Goal: Use online tool/utility: Use online tool/utility

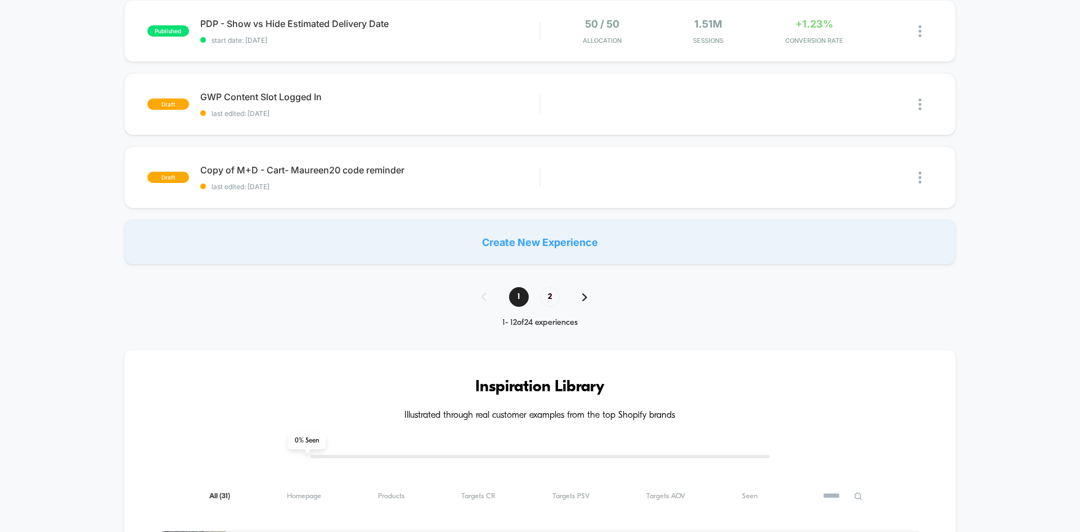
scroll to position [792, 0]
click at [547, 297] on span "2" at bounding box center [550, 296] width 20 height 20
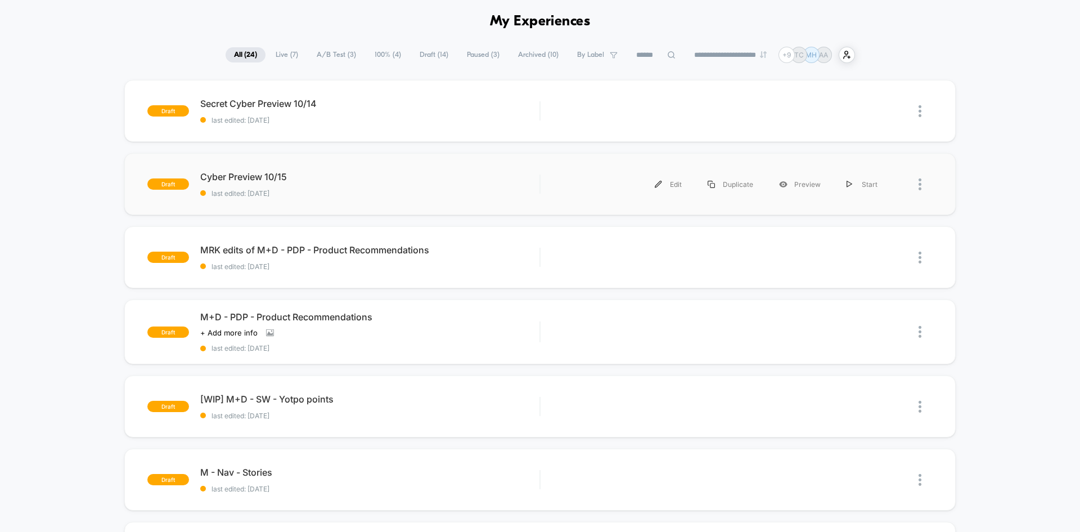
scroll to position [44, 0]
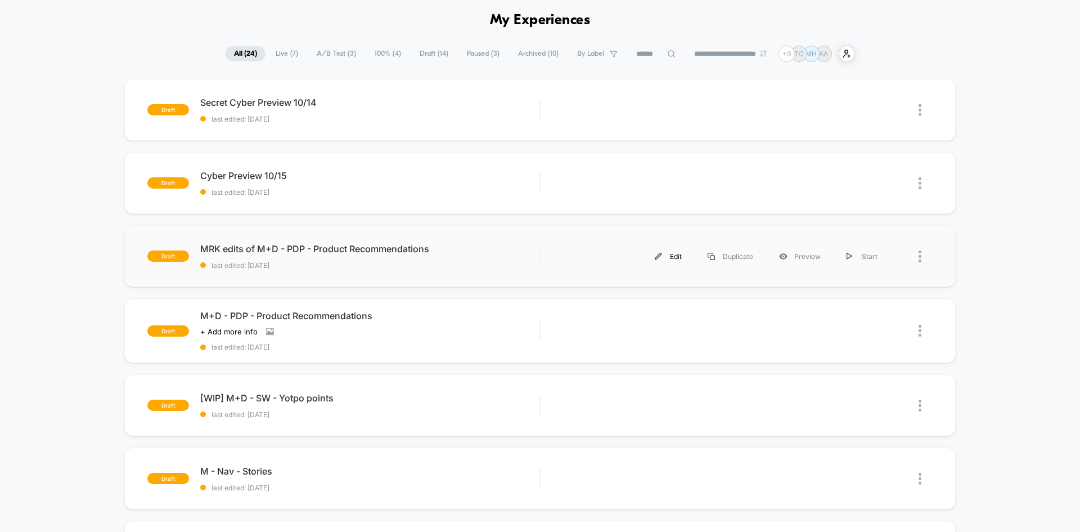
click at [675, 255] on div "Edit" at bounding box center [668, 256] width 53 height 25
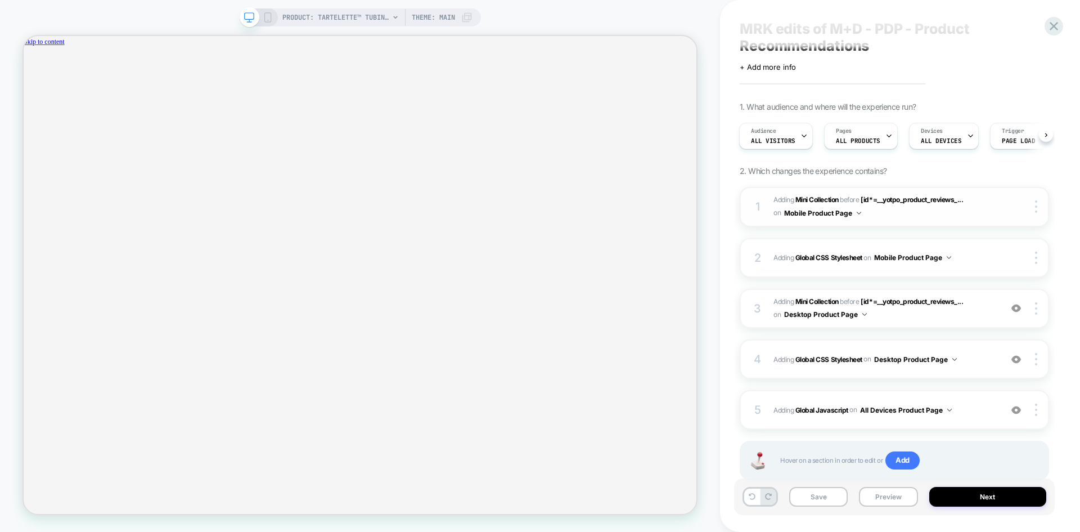
scroll to position [0, 821]
click at [977, 219] on span "#_loomi_addon_1755679770595_dup1759337524 Adding Mini Collection BEFORE [id*=__…" at bounding box center [884, 207] width 222 height 26
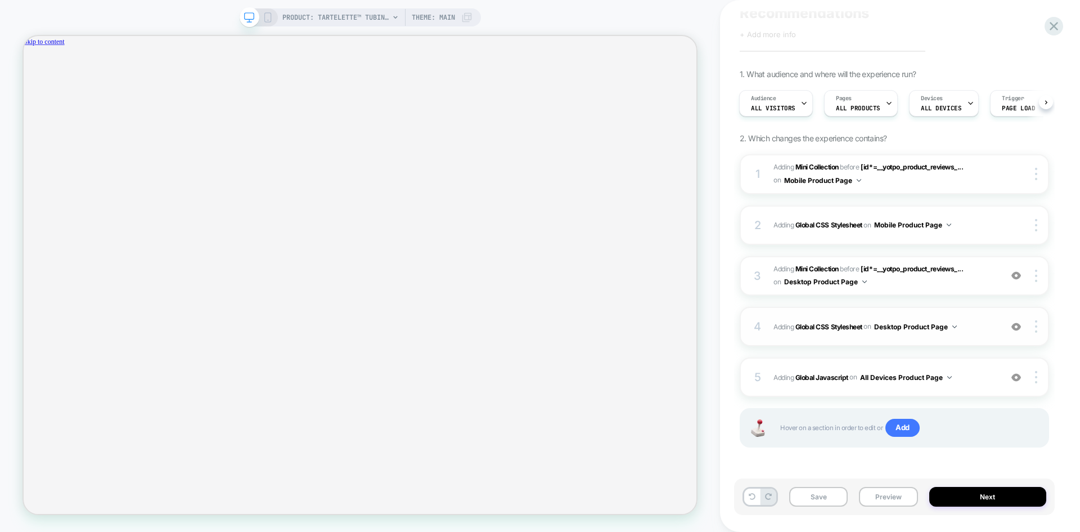
scroll to position [0, 821]
click at [985, 281] on span "#_loomi_addon_1759337870560 Adding Mini Collection BEFORE [id*=__yotpo_product_…" at bounding box center [884, 276] width 222 height 26
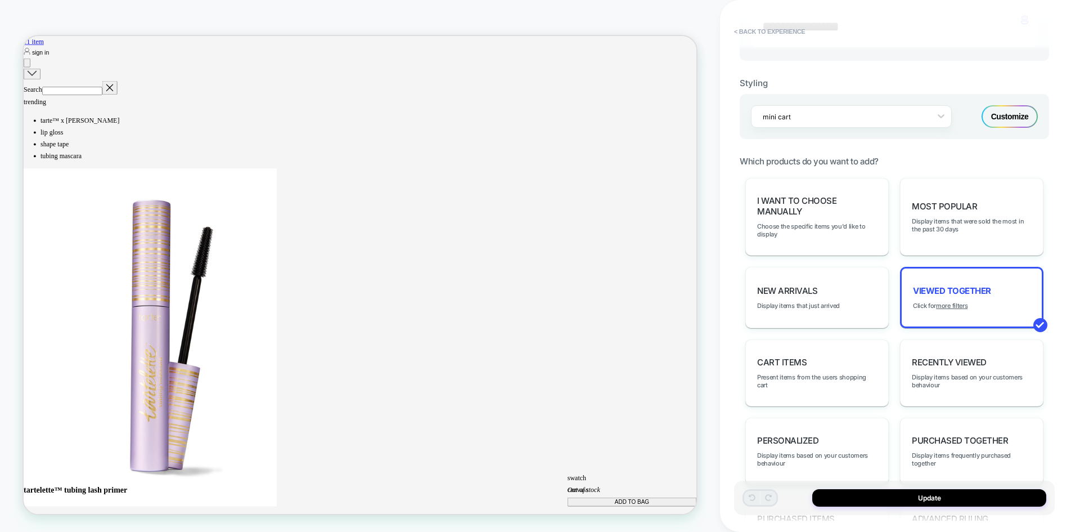
click at [938, 304] on u "more filters" at bounding box center [952, 306] width 32 height 8
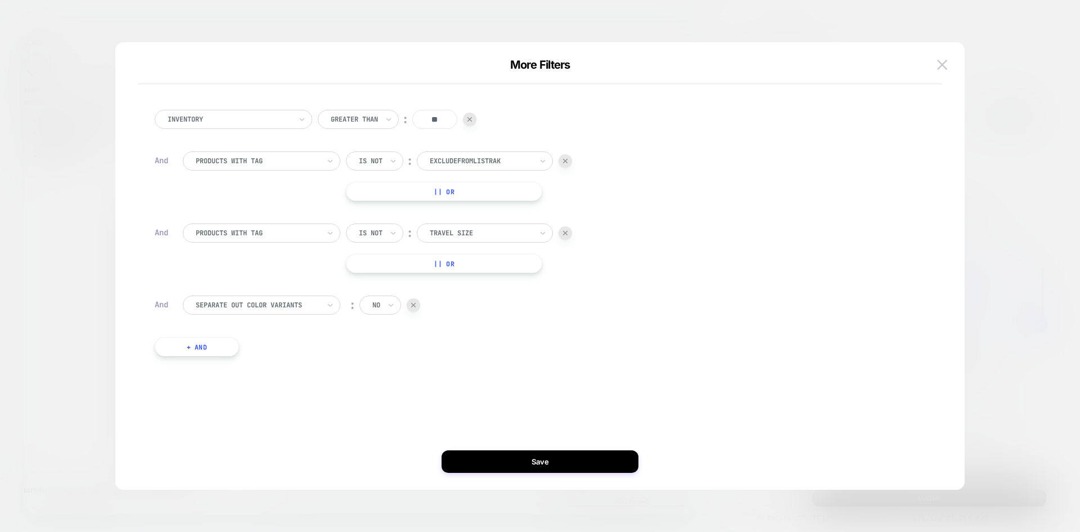
click at [224, 349] on button "+ And" at bounding box center [197, 346] width 84 height 19
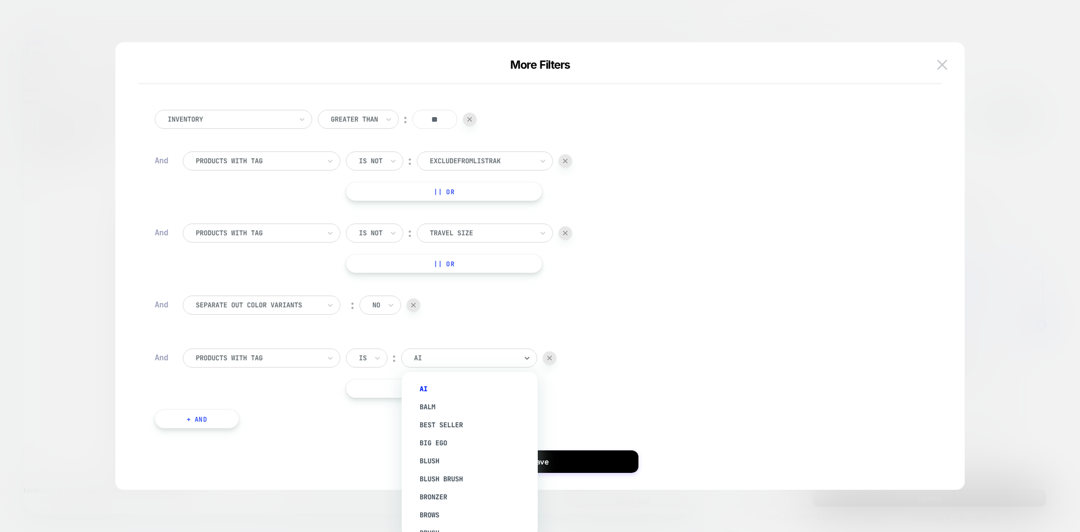
click at [433, 365] on div "AI" at bounding box center [469, 357] width 136 height 19
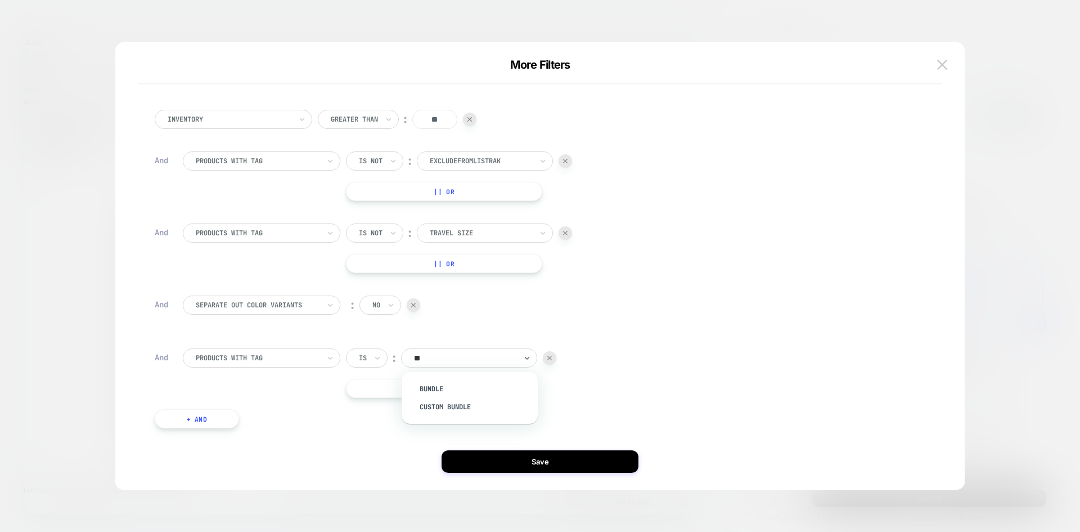
type input "***"
click at [474, 391] on div "bundle" at bounding box center [475, 389] width 125 height 18
click at [407, 354] on div "bundle" at bounding box center [469, 357] width 136 height 19
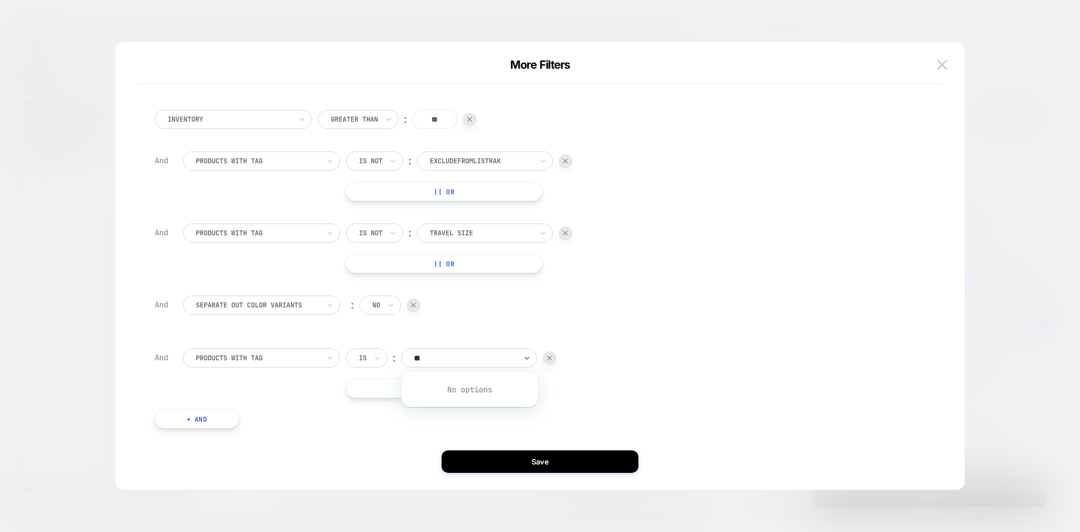
type input "*"
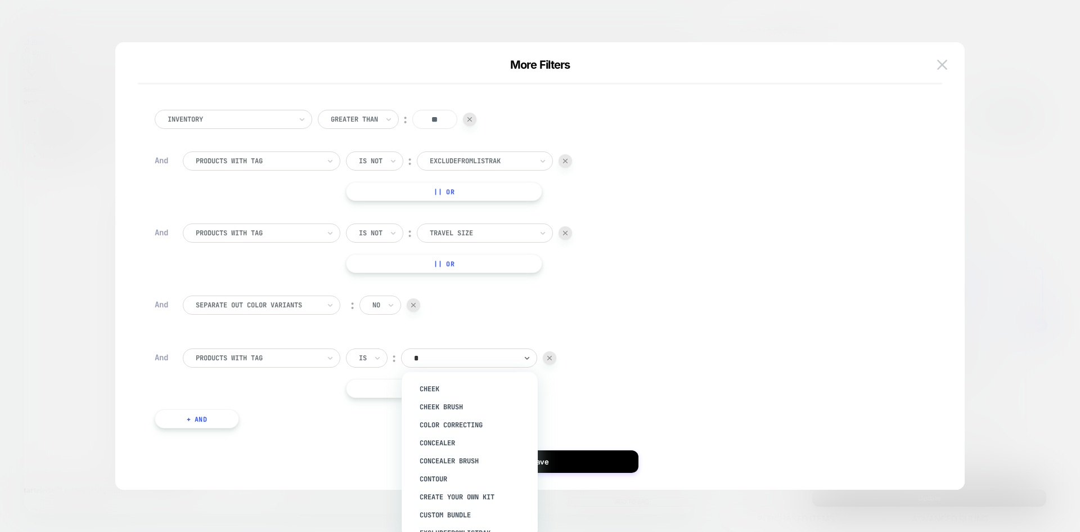
type input "**"
click at [455, 381] on div "custom bundle" at bounding box center [475, 389] width 125 height 18
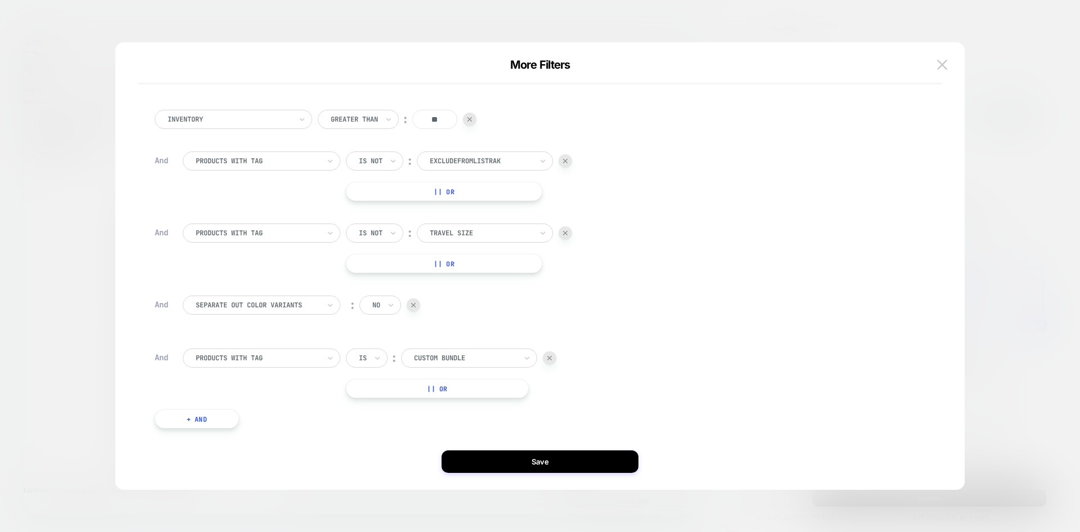
scroll to position [0, 821]
click at [113, 356] on div at bounding box center [540, 266] width 1080 height 532
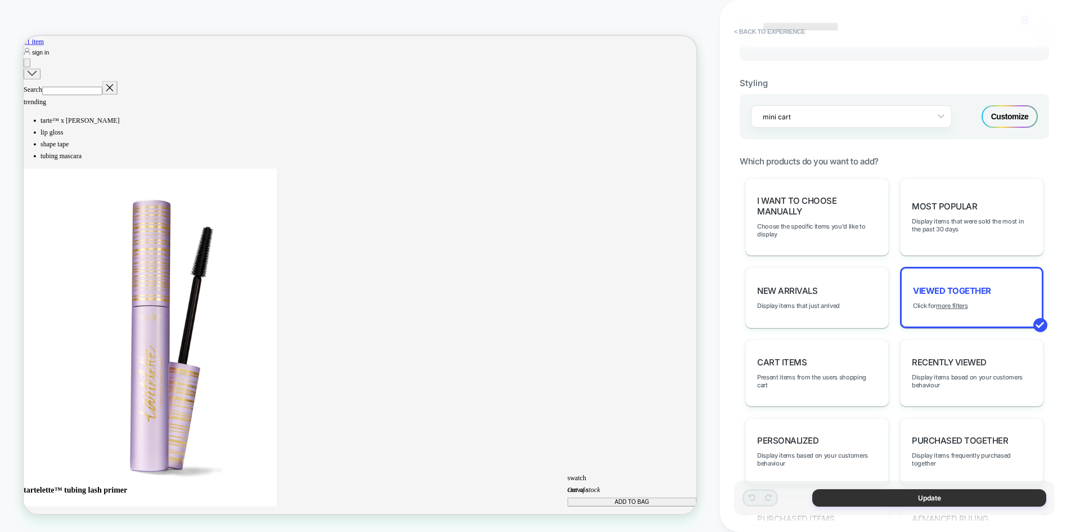
scroll to position [0, 0]
click at [923, 502] on button "Update" at bounding box center [929, 497] width 234 height 17
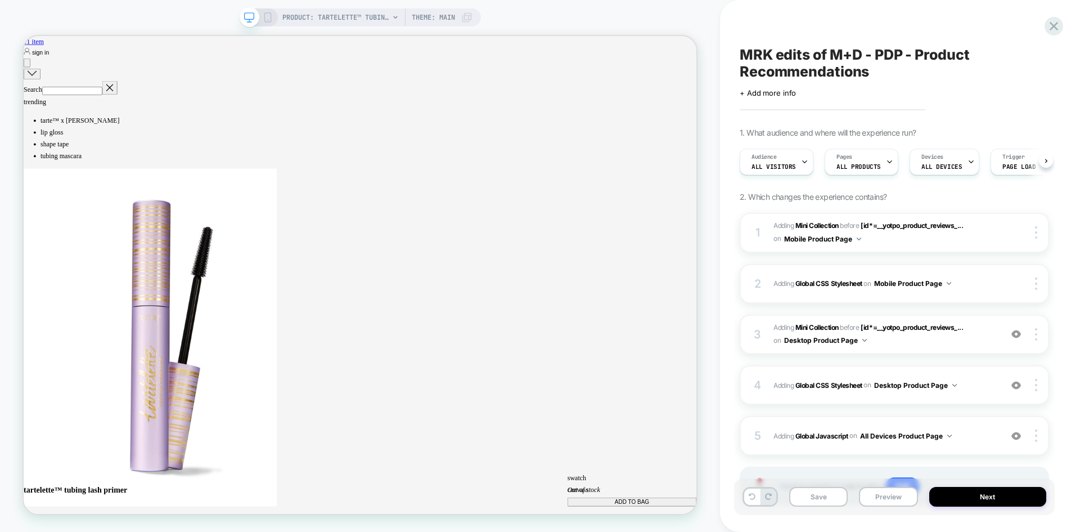
scroll to position [0, 1]
click at [875, 498] on button "Preview" at bounding box center [888, 497] width 59 height 20
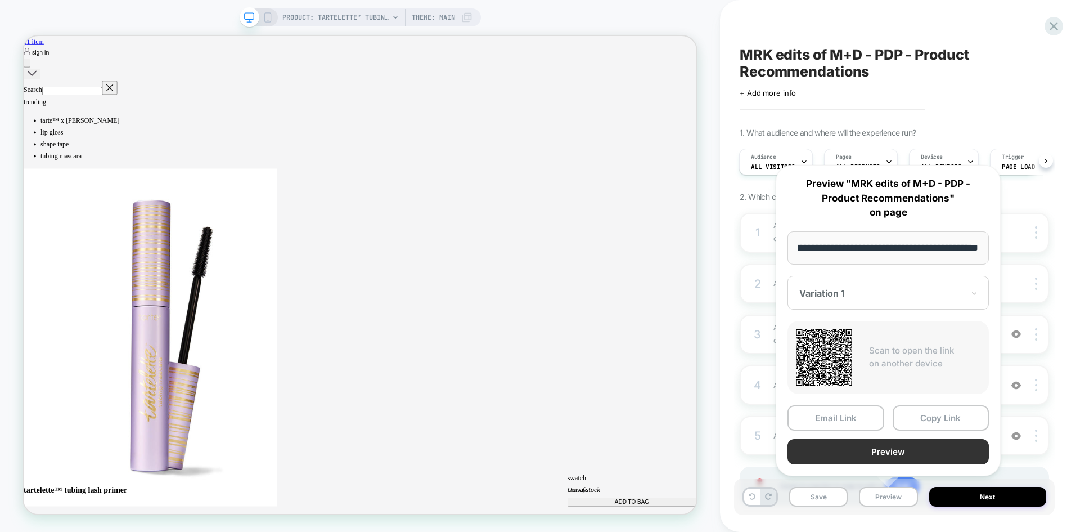
scroll to position [0, 0]
click at [859, 455] on button "Preview" at bounding box center [888, 451] width 201 height 25
